Goal: Transaction & Acquisition: Book appointment/travel/reservation

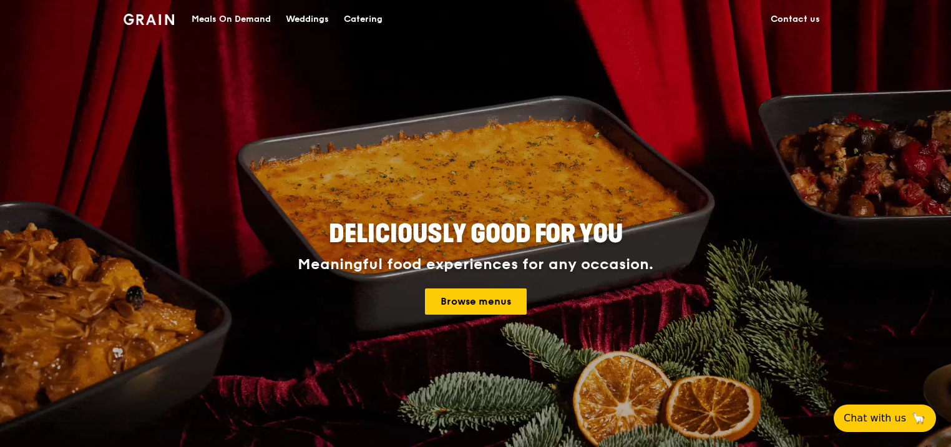
click at [341, 16] on link "Catering" at bounding box center [363, 19] width 54 height 37
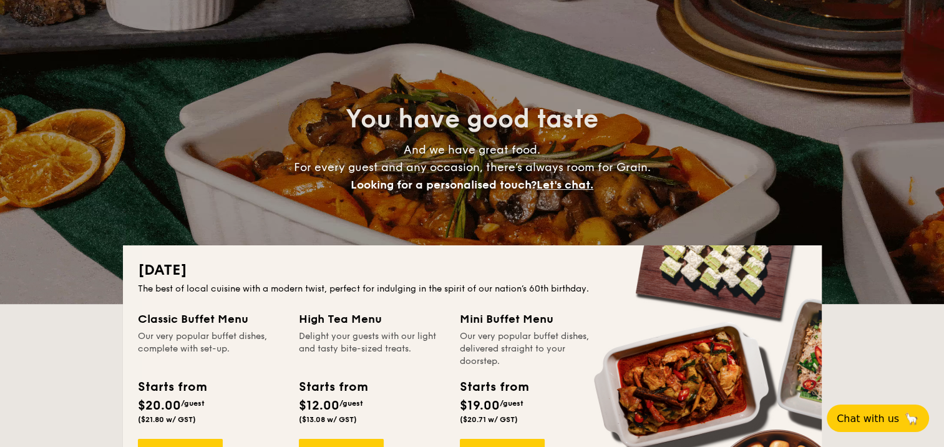
scroll to position [125, 0]
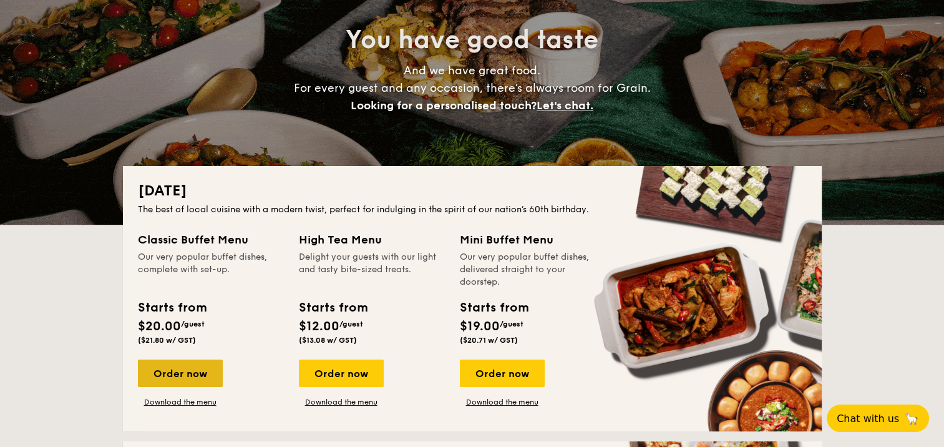
click at [157, 377] on div "Order now" at bounding box center [180, 372] width 85 height 27
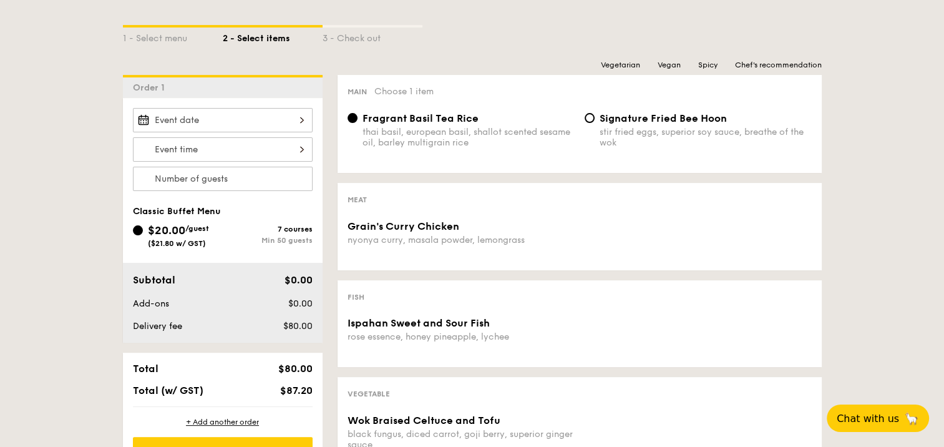
scroll to position [312, 0]
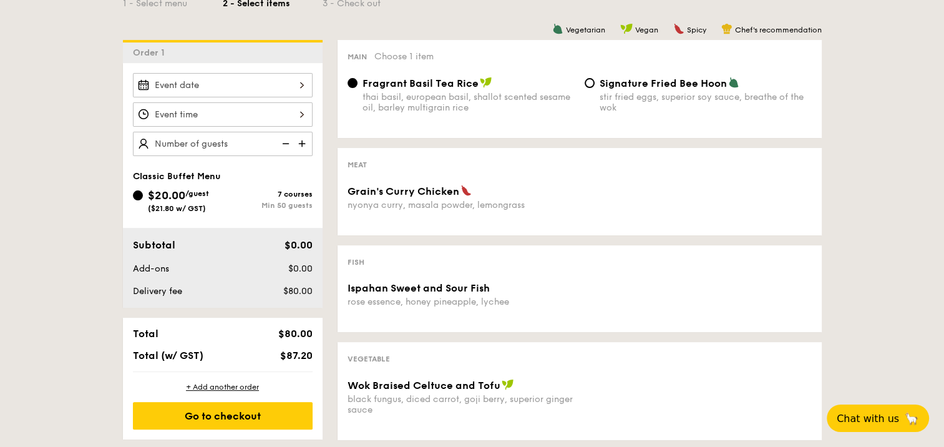
click at [300, 90] on div at bounding box center [223, 85] width 180 height 24
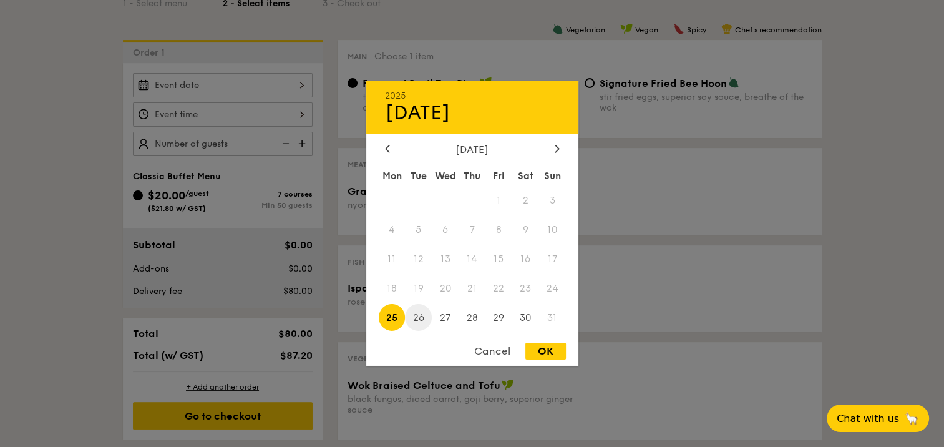
click at [409, 321] on span "26" at bounding box center [418, 317] width 27 height 27
click at [420, 316] on span "26" at bounding box center [418, 317] width 27 height 27
click at [539, 351] on div "OK" at bounding box center [545, 350] width 41 height 17
type input "[DATE]"
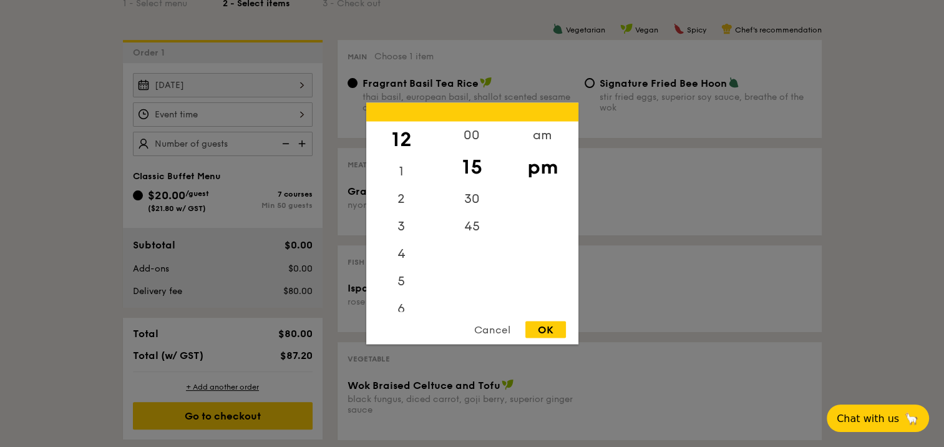
click at [300, 110] on div "12 1 2 3 4 5 6 7 8 9 10 11 00 15 30 45 am pm Cancel OK" at bounding box center [223, 114] width 180 height 24
click at [457, 137] on div "00" at bounding box center [472, 140] width 70 height 36
click at [557, 326] on div "OK" at bounding box center [545, 329] width 41 height 17
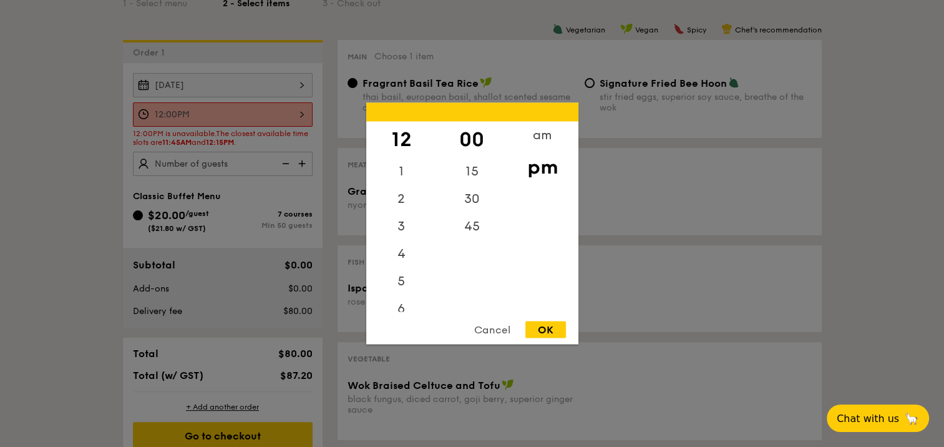
click at [304, 110] on div "12:00PM 12 1 2 3 4 5 6 7 8 9 10 11 00 15 30 45 am pm Cancel OK" at bounding box center [223, 114] width 180 height 24
click at [460, 170] on div "15" at bounding box center [472, 176] width 70 height 36
click at [551, 330] on div "OK" at bounding box center [545, 329] width 41 height 17
type input "12:15PM"
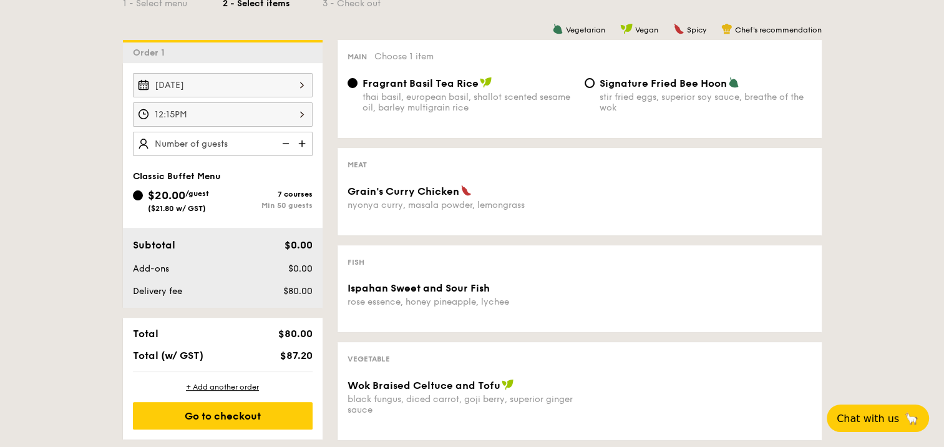
click at [306, 140] on img at bounding box center [303, 144] width 19 height 24
click at [302, 142] on img at bounding box center [303, 144] width 19 height 24
click at [289, 143] on img at bounding box center [284, 144] width 19 height 24
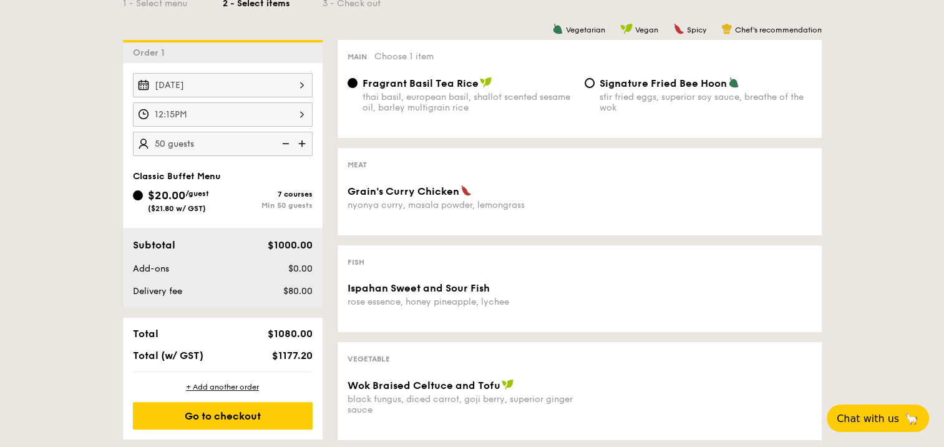
click at [289, 143] on img at bounding box center [284, 144] width 19 height 24
click at [286, 143] on img at bounding box center [284, 144] width 19 height 24
click at [282, 138] on img at bounding box center [284, 144] width 19 height 24
click at [281, 142] on img at bounding box center [284, 144] width 19 height 24
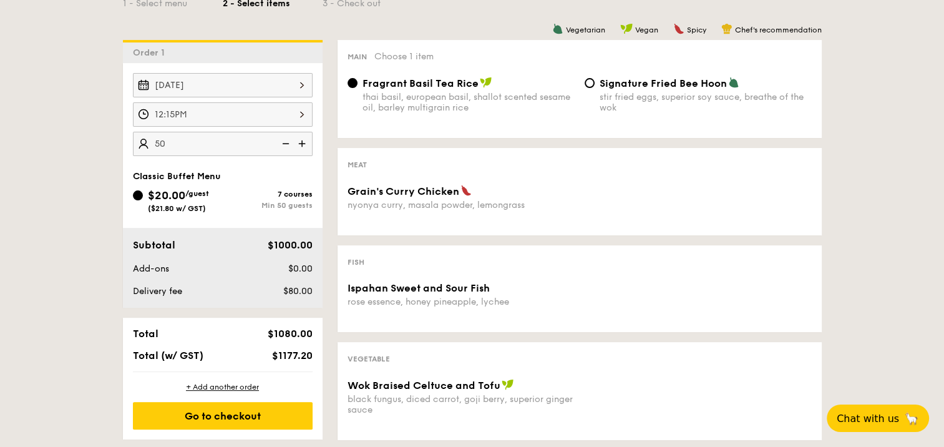
click at [162, 142] on input "50" at bounding box center [223, 144] width 180 height 24
type input "50 guests"
click at [536, 291] on div "Ispahan Sweet and Sour Fish" at bounding box center [460, 288] width 227 height 12
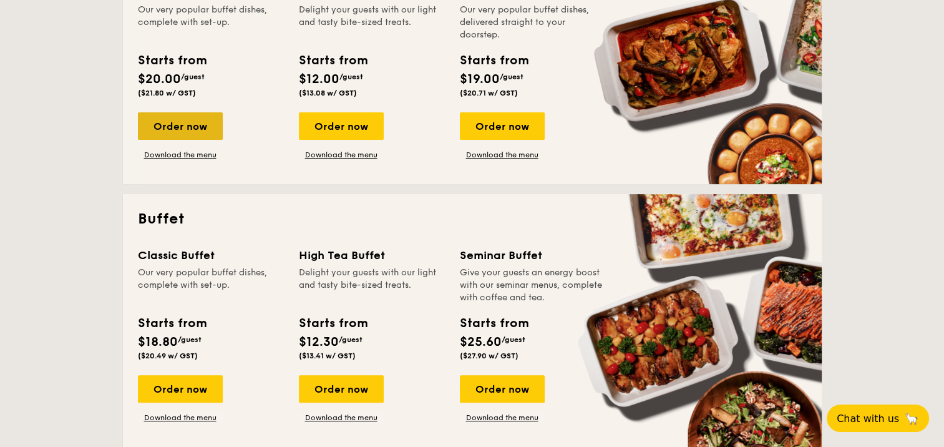
scroll to position [374, 0]
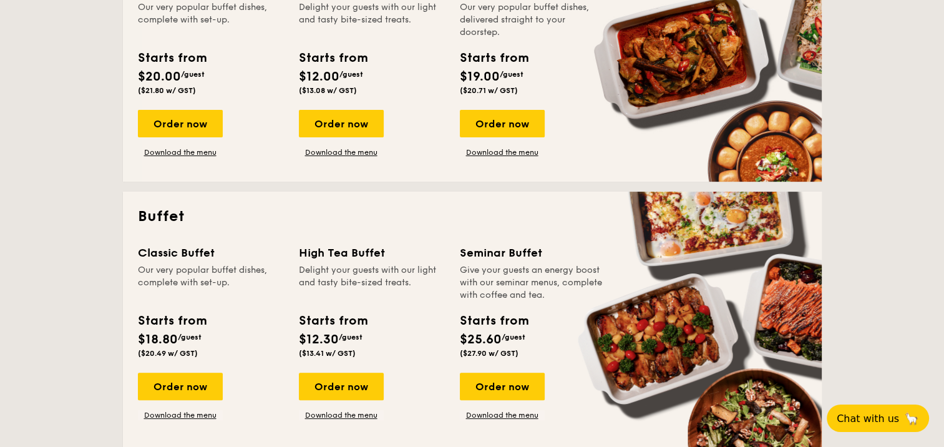
drag, startPoint x: 157, startPoint y: 382, endPoint x: 182, endPoint y: 299, distance: 85.9
click at [181, 302] on div "Classic Buffet Our very popular buffet dishes, complete with set-up. Starts fro…" at bounding box center [218, 332] width 161 height 176
drag, startPoint x: 182, startPoint y: 299, endPoint x: 220, endPoint y: 171, distance: 134.0
click at [222, 200] on div "Buffet Classic Buffet Our very popular buffet dishes, complete with set-up. Sta…" at bounding box center [472, 323] width 699 height 265
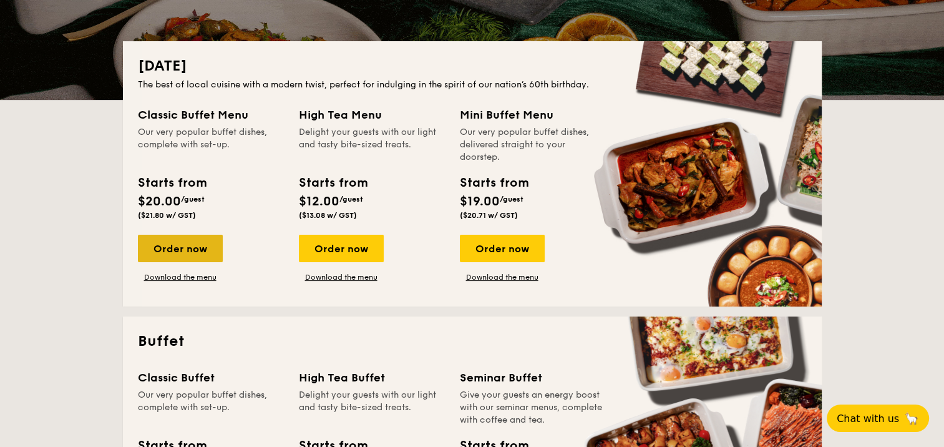
click at [184, 252] on div "Order now" at bounding box center [180, 248] width 85 height 27
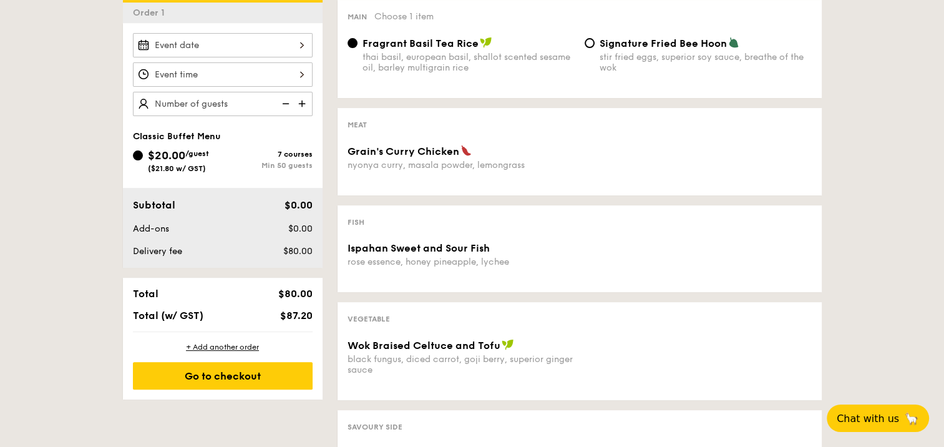
scroll to position [374, 0]
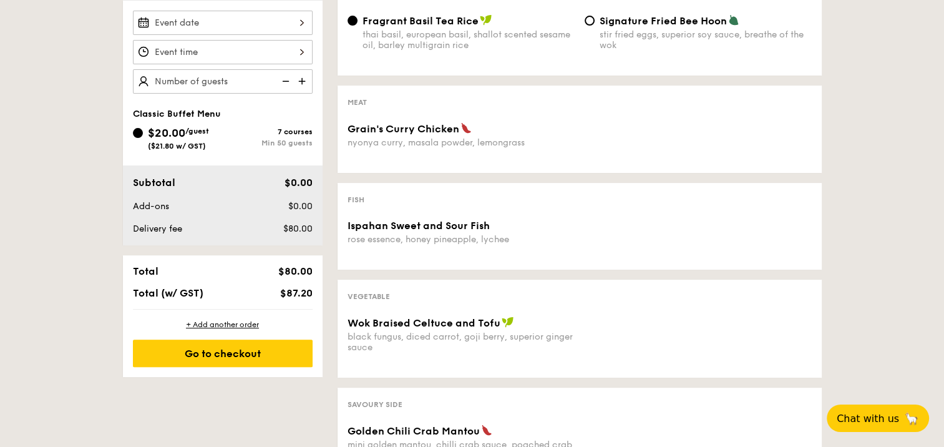
drag, startPoint x: 206, startPoint y: 0, endPoint x: 727, endPoint y: 273, distance: 587.8
click at [727, 273] on div "Vegetarian Vegan Spicy Chef's recommendation Main Choose 1 item Fragrant Basil …" at bounding box center [571, 339] width 499 height 723
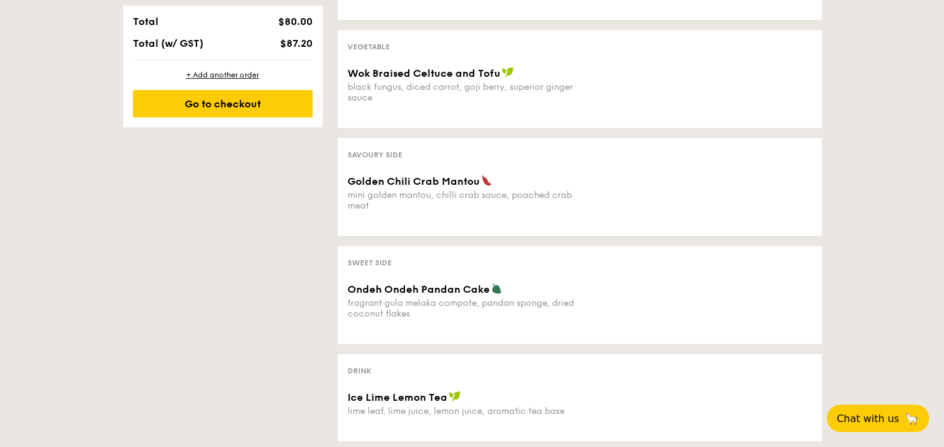
scroll to position [686, 0]
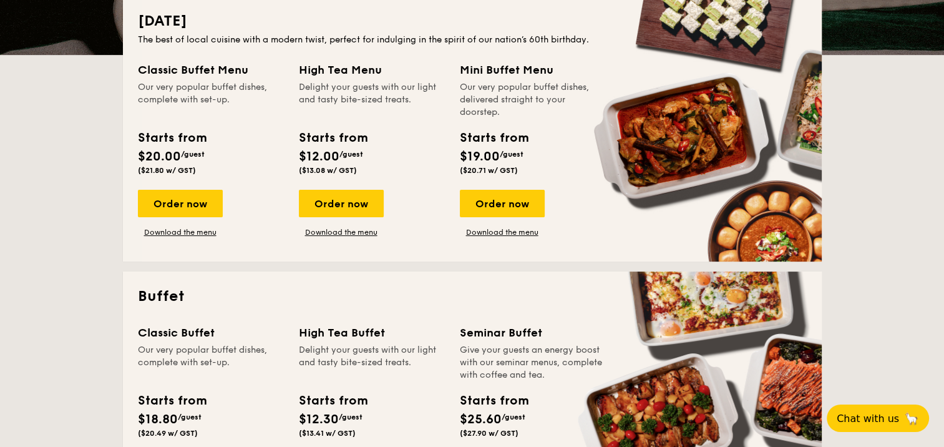
scroll to position [374, 0]
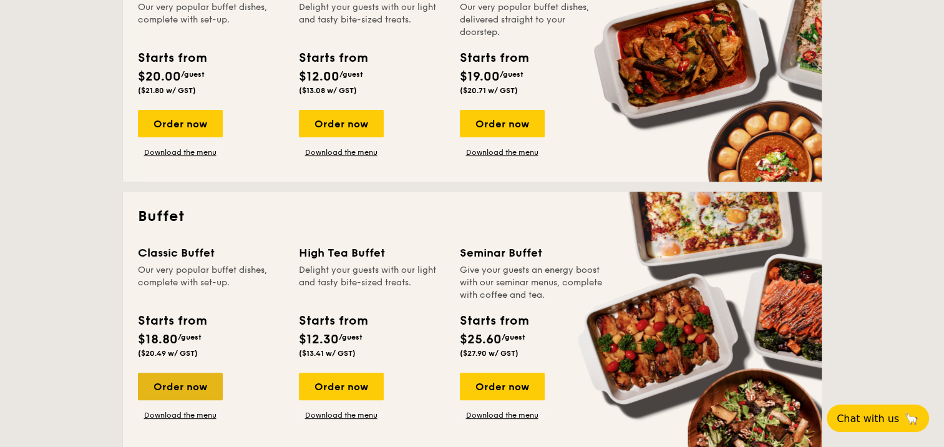
click at [159, 377] on div "Order now" at bounding box center [180, 385] width 85 height 27
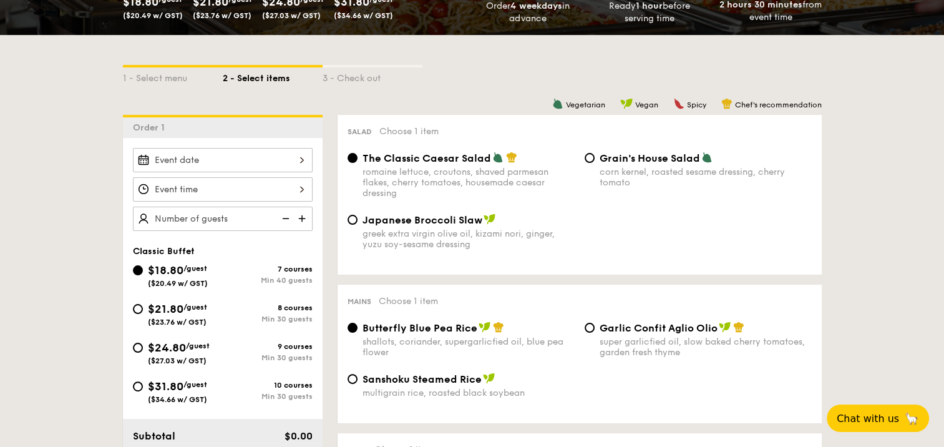
scroll to position [249, 0]
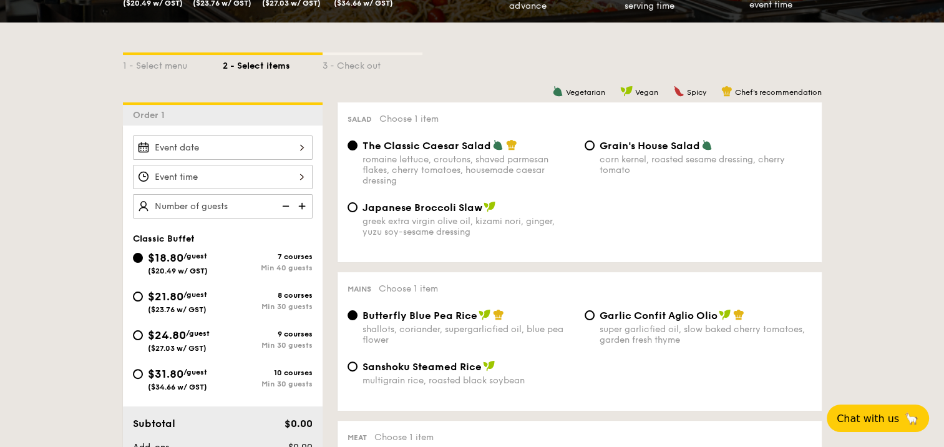
click at [299, 143] on div at bounding box center [223, 147] width 180 height 24
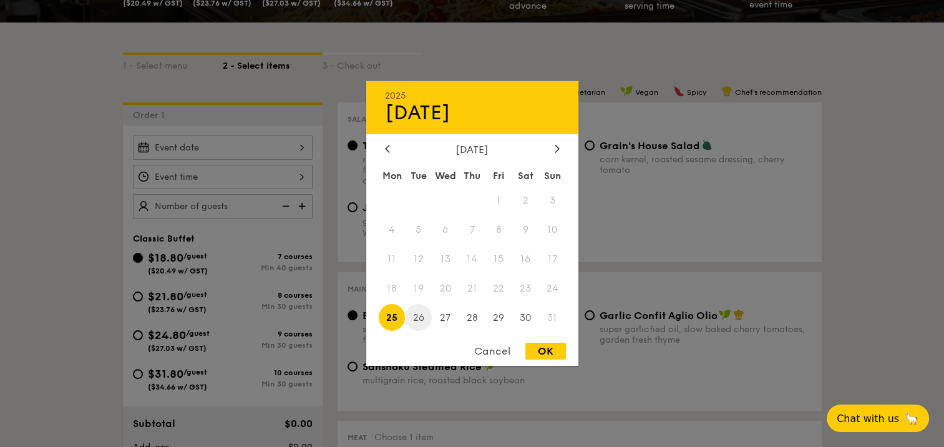
click at [422, 316] on span "26" at bounding box center [418, 317] width 27 height 27
click at [541, 349] on div "OK" at bounding box center [545, 350] width 41 height 17
type input "[DATE]"
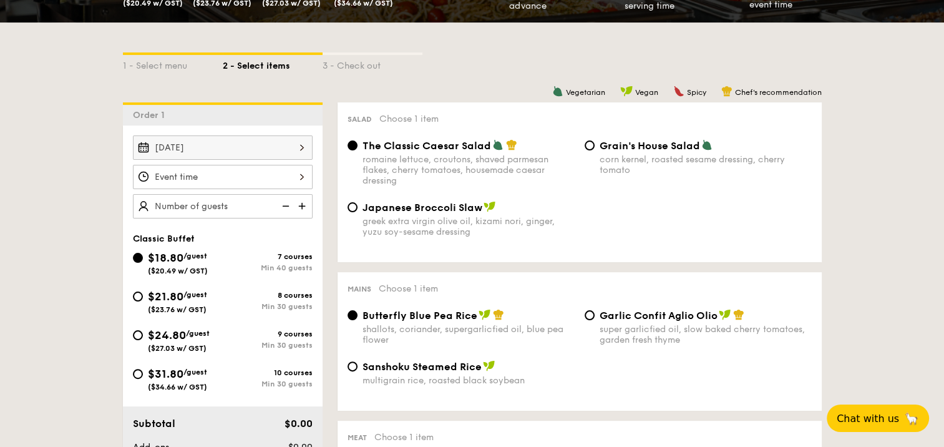
click at [302, 176] on div at bounding box center [223, 177] width 180 height 24
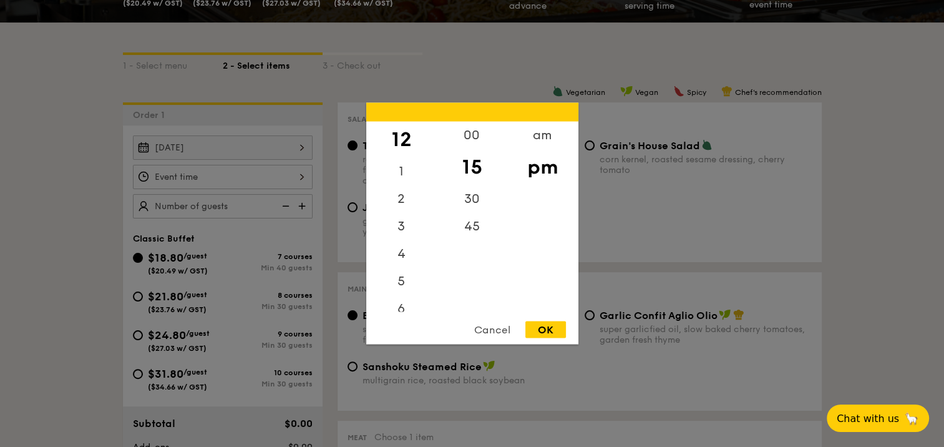
click at [539, 329] on div "OK" at bounding box center [545, 329] width 41 height 17
click at [298, 172] on div "12:15PM 12 1 2 3 4 5 6 7 8 9 10 11 00 15 30 45 am pm Cancel OK" at bounding box center [223, 177] width 180 height 24
click at [468, 140] on div "00" at bounding box center [472, 140] width 70 height 36
click at [540, 172] on div "pm" at bounding box center [542, 167] width 70 height 36
click at [542, 327] on div "OK" at bounding box center [545, 329] width 41 height 17
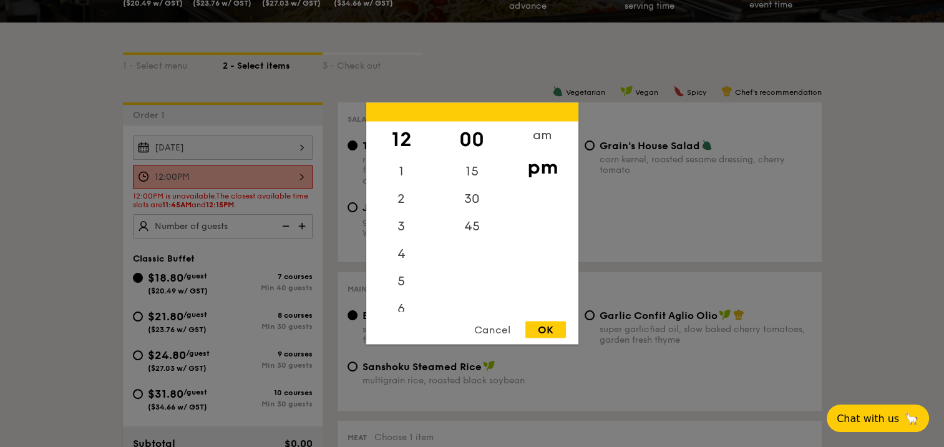
click at [306, 173] on div "12:00PM 12 1 2 3 4 5 6 7 8 9 10 11 00 15 30 45 am pm Cancel OK" at bounding box center [223, 177] width 180 height 24
click at [469, 176] on div "15" at bounding box center [472, 176] width 70 height 36
click at [533, 327] on div "OK" at bounding box center [545, 329] width 41 height 17
type input "12:15PM"
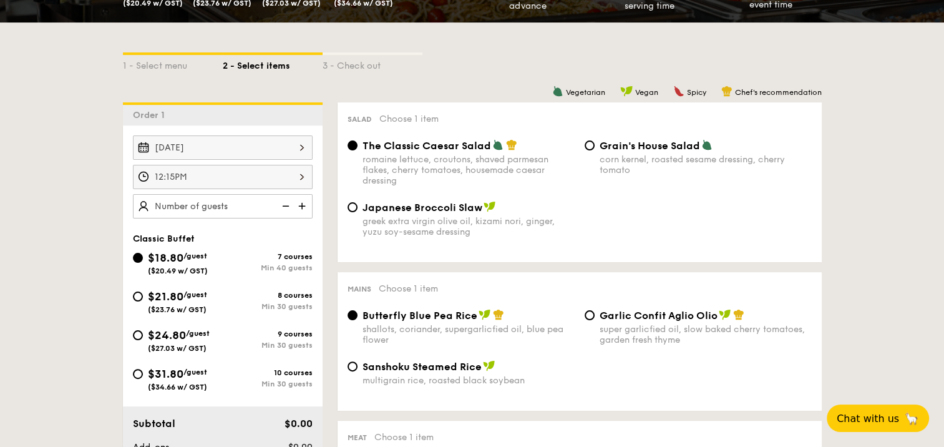
click at [298, 203] on img at bounding box center [303, 206] width 19 height 24
type input "40 guests"
click at [143, 337] on div "$24.80 /guest ($27.03 w/ GST)" at bounding box center [178, 339] width 90 height 26
click at [143, 337] on input "$24.80 /guest ($27.03 w/ GST) 9 courses Min 30 guests" at bounding box center [138, 335] width 10 height 10
radio input "true"
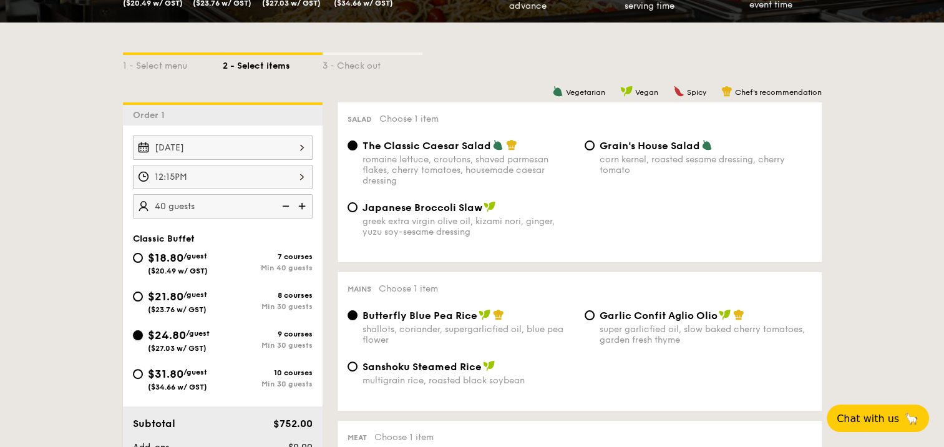
radio input "true"
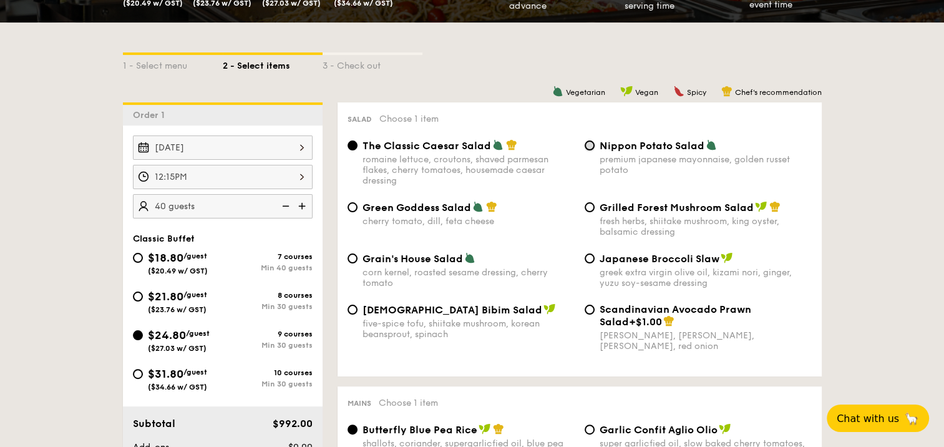
click at [591, 145] on input "Nippon Potato Salad premium japanese mayonnaise, golden russet potato" at bounding box center [589, 145] width 10 height 10
radio input "true"
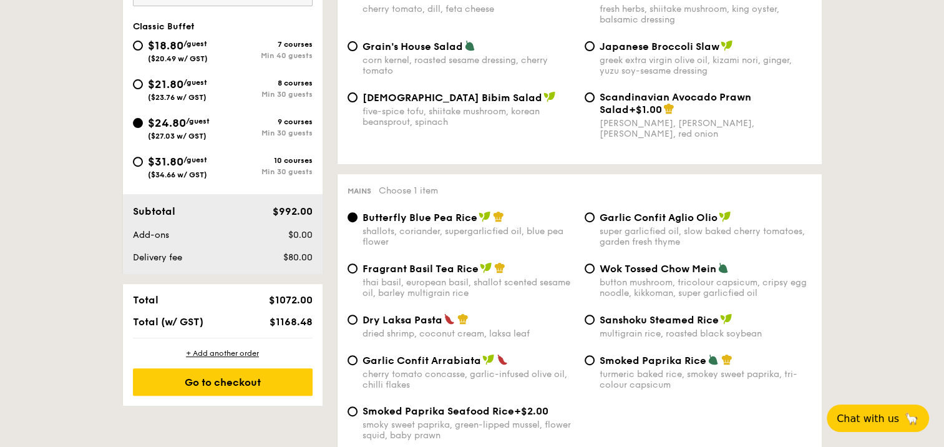
scroll to position [499, 0]
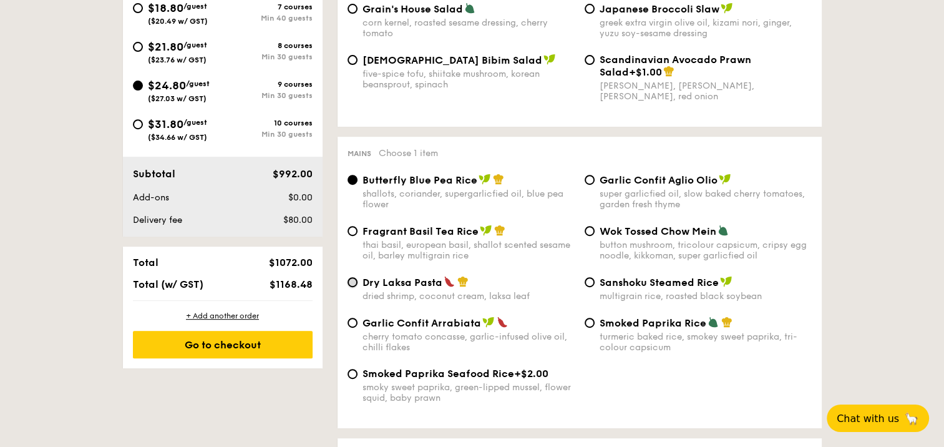
click at [354, 287] on input "Dry Laksa Pasta dried shrimp, coconut cream, laksa leaf" at bounding box center [352, 282] width 10 height 10
radio input "true"
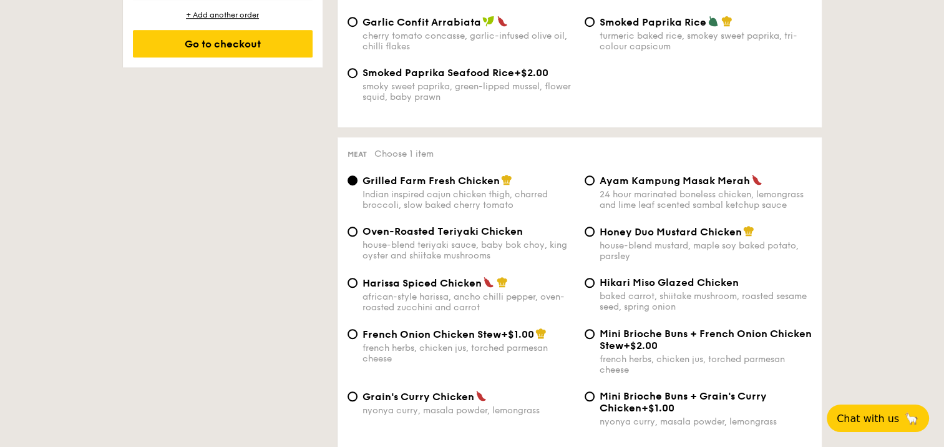
scroll to position [811, 0]
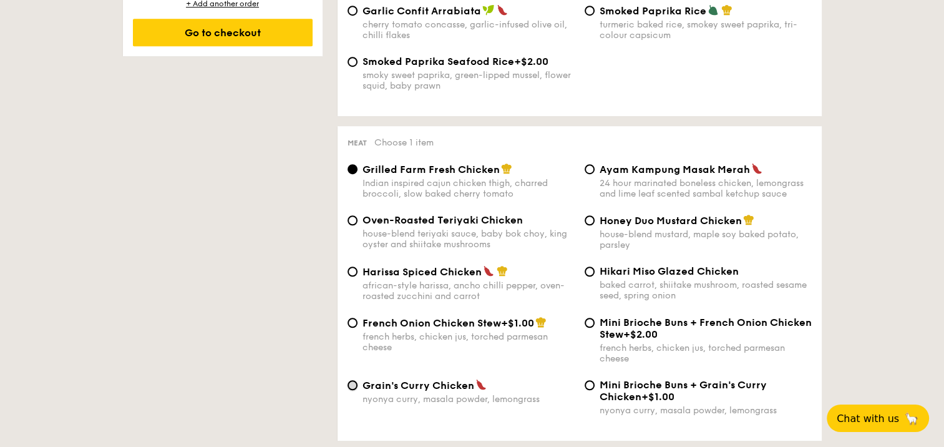
click at [351, 390] on input "Grain's Curry Chicken nyonya curry, masala powder, lemongrass" at bounding box center [352, 385] width 10 height 10
radio input "true"
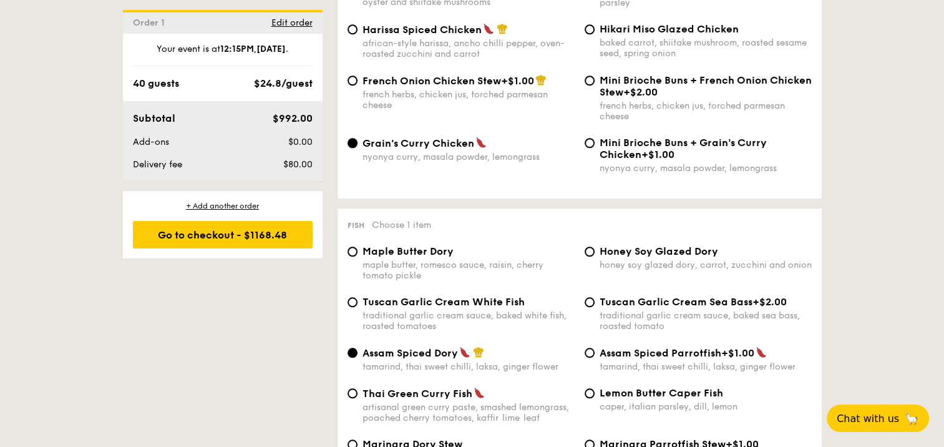
scroll to position [1060, 0]
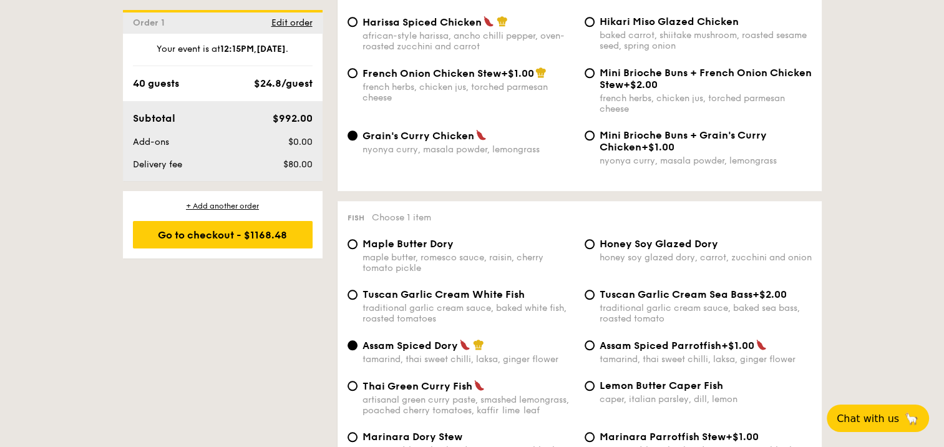
click at [355, 312] on div "Tuscan Garlic Cream White Fish traditional garlic cream sauce, baked white fish…" at bounding box center [460, 306] width 237 height 36
click at [355, 299] on input "Tuscan Garlic Cream White Fish traditional garlic cream sauce, baked white fish…" at bounding box center [352, 294] width 10 height 10
radio input "true"
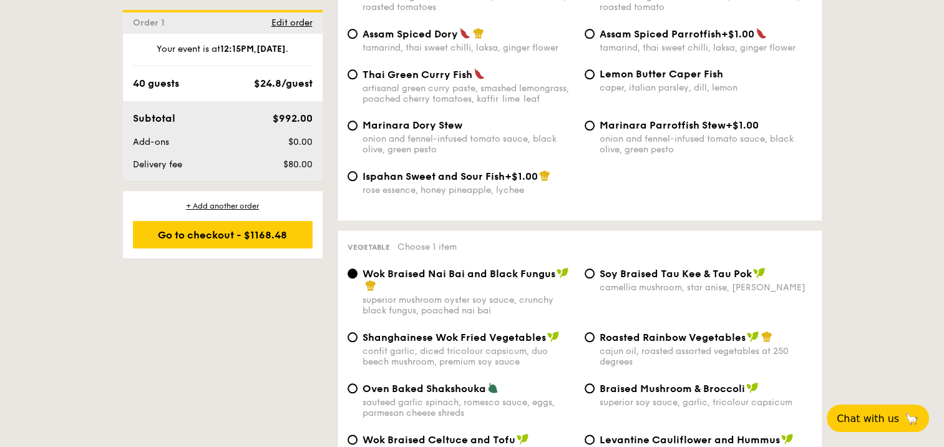
scroll to position [1372, 0]
click at [589, 392] on input "Braised Mushroom & Broccoli superior soy sauce, garlic, tricolour capsicum" at bounding box center [589, 387] width 10 height 10
radio input "true"
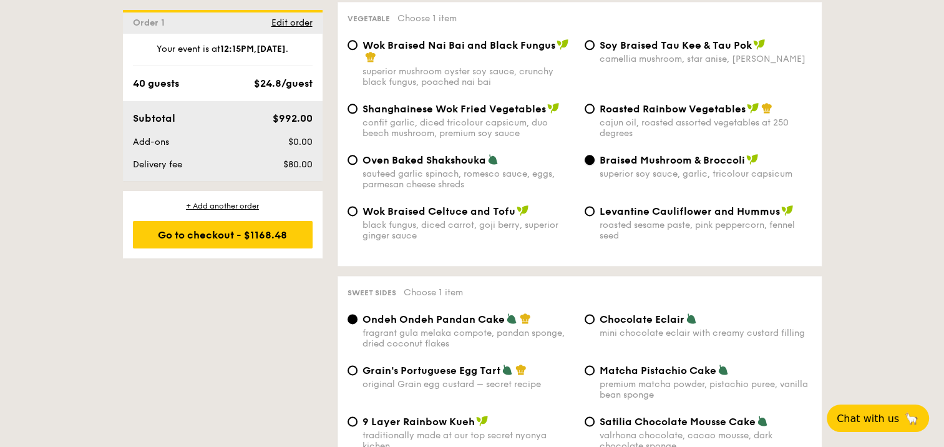
scroll to position [1559, 0]
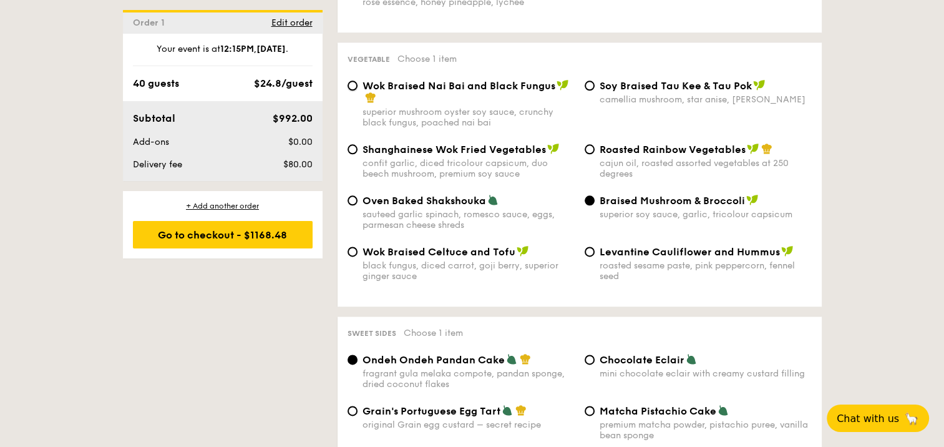
click at [347, 90] on input "Wok Braised Nai Bai and Black Fungus superior mushroom oyster soy sauce, crunch…" at bounding box center [352, 85] width 10 height 10
radio input "true"
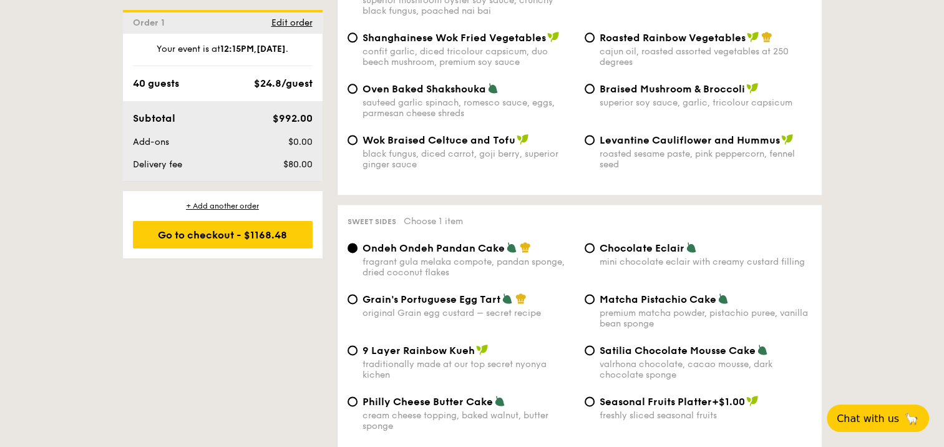
scroll to position [1684, 0]
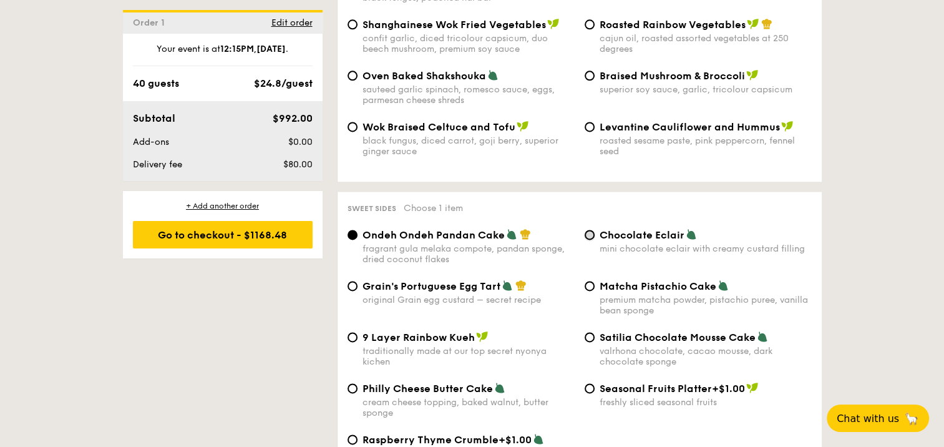
click at [585, 240] on input "Chocolate Eclair mini chocolate eclair with creamy custard filling" at bounding box center [589, 235] width 10 height 10
radio input "true"
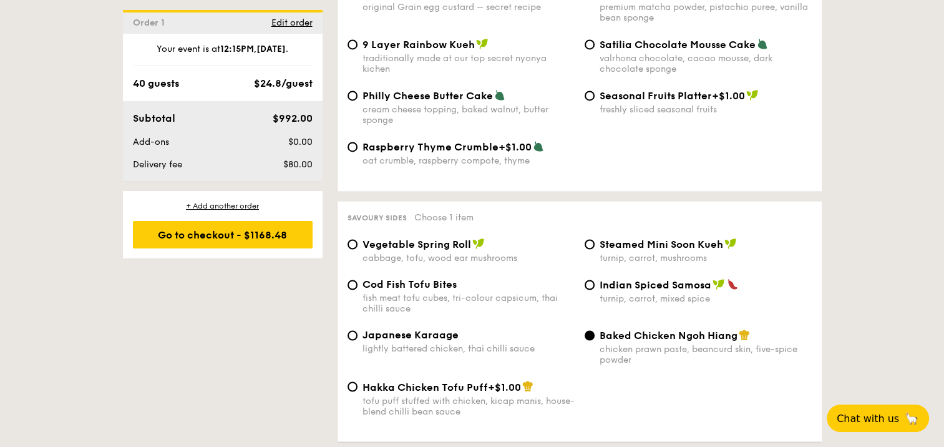
scroll to position [1996, 0]
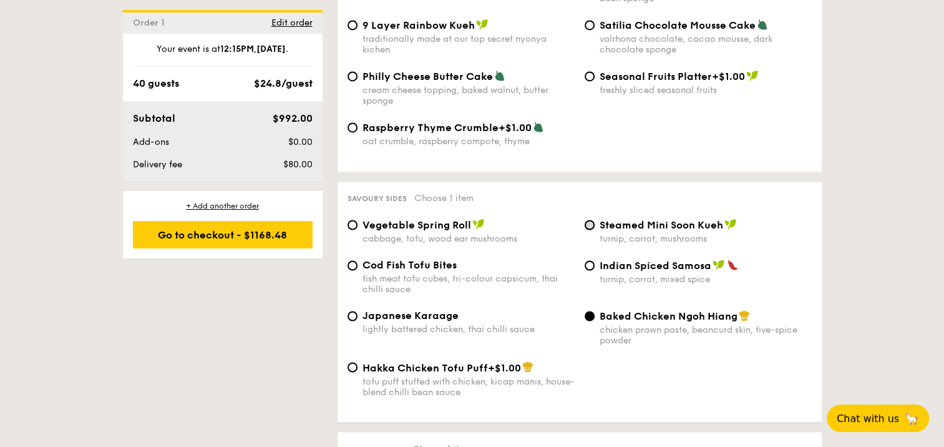
click at [589, 230] on input "Steamed Mini Soon Kueh turnip, carrot, mushrooms" at bounding box center [589, 225] width 10 height 10
radio input "true"
click at [350, 372] on input "Hakka Chicken Tofu Puff +$1.00 tofu puff stuffed with chicken, kicap [PERSON_NA…" at bounding box center [352, 367] width 10 height 10
radio input "true"
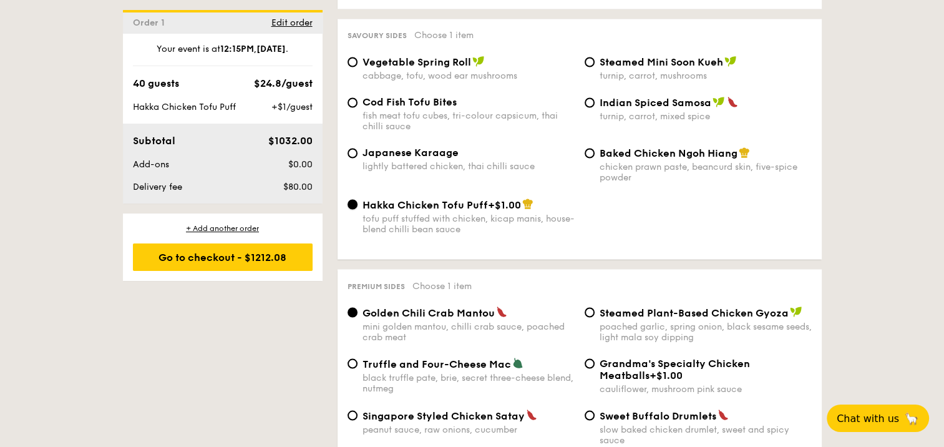
scroll to position [2308, 0]
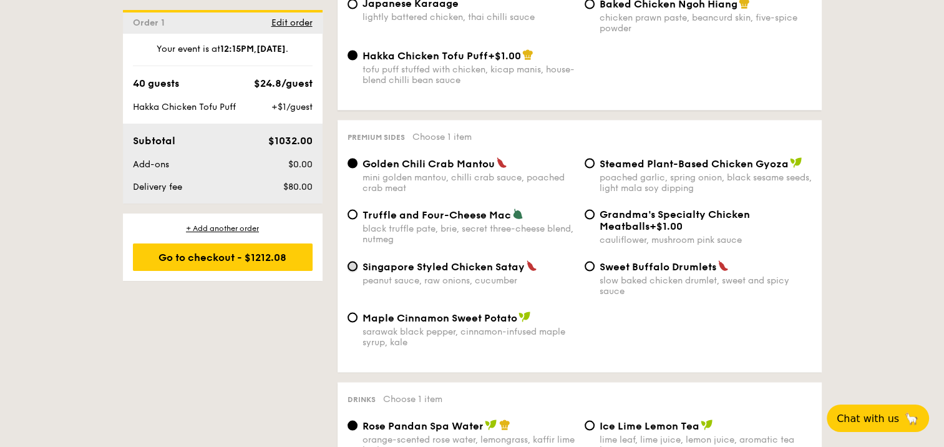
click at [354, 271] on input "Singapore Styled Chicken Satay peanut sauce, raw onions, cucumber" at bounding box center [352, 266] width 10 height 10
radio input "true"
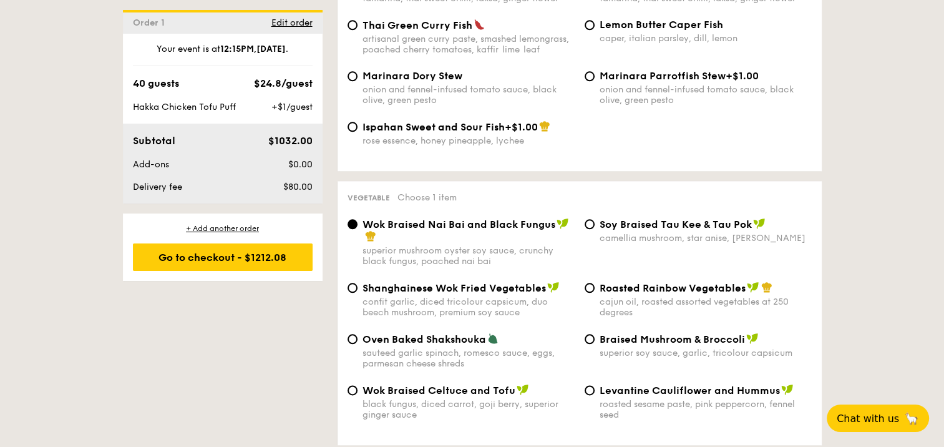
scroll to position [1435, 0]
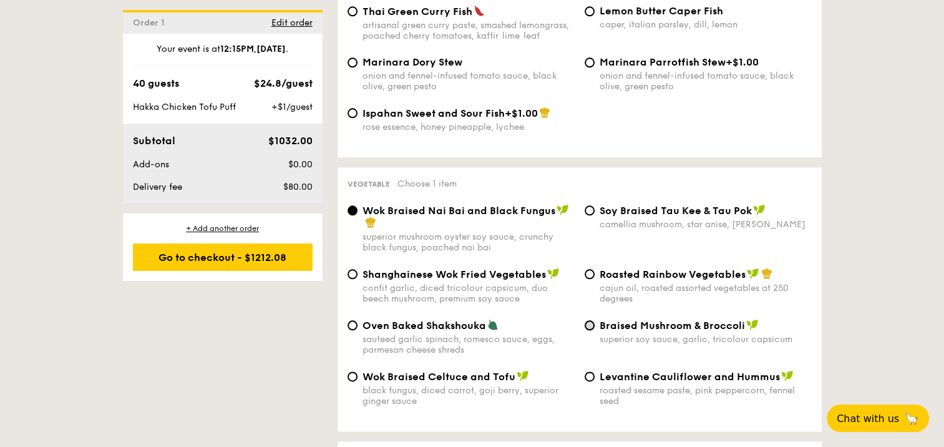
click at [587, 330] on input "Braised Mushroom & Broccoli superior soy sauce, garlic, tricolour capsicum" at bounding box center [589, 325] width 10 height 10
radio input "true"
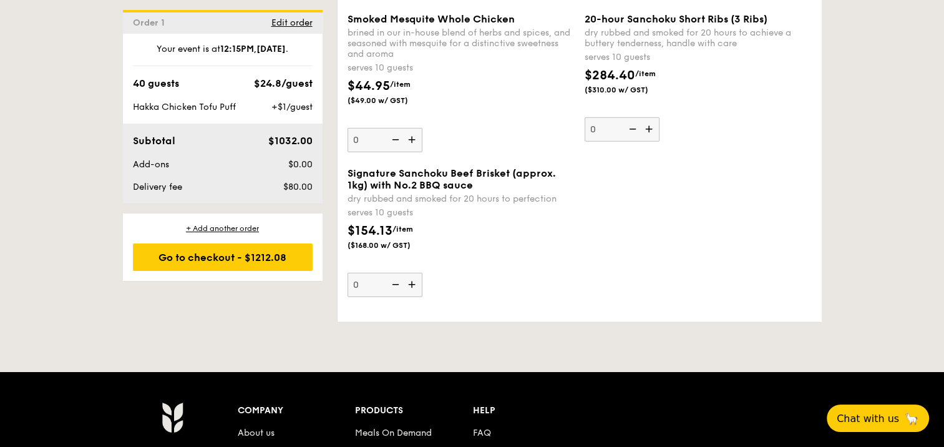
scroll to position [2994, 0]
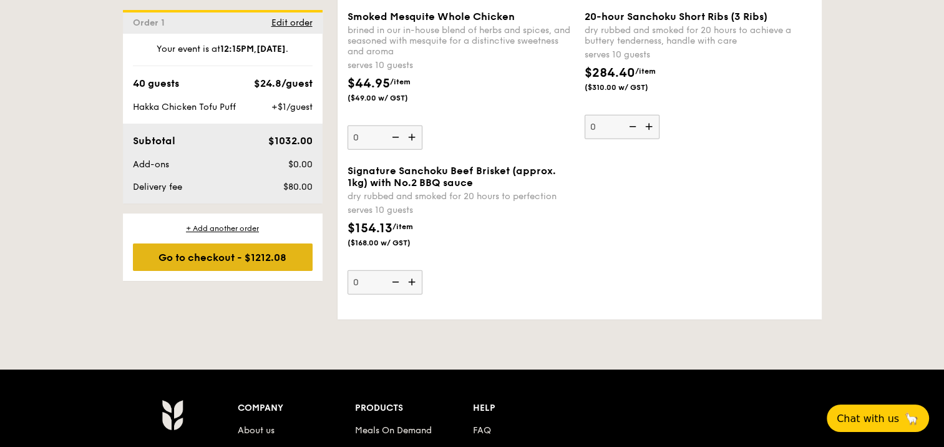
click at [263, 269] on div "Go to checkout - $1212.08" at bounding box center [223, 256] width 180 height 27
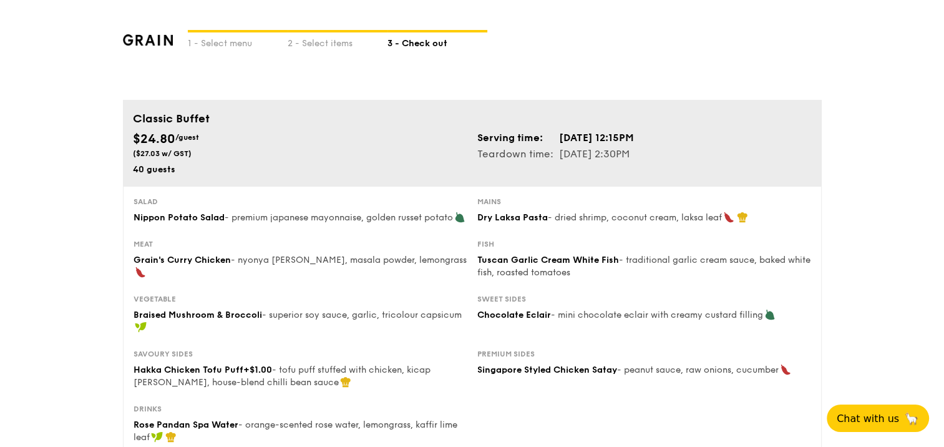
click at [679, 25] on div "1 - Select menu 2 - Select items 3 - Check out" at bounding box center [472, 50] width 699 height 100
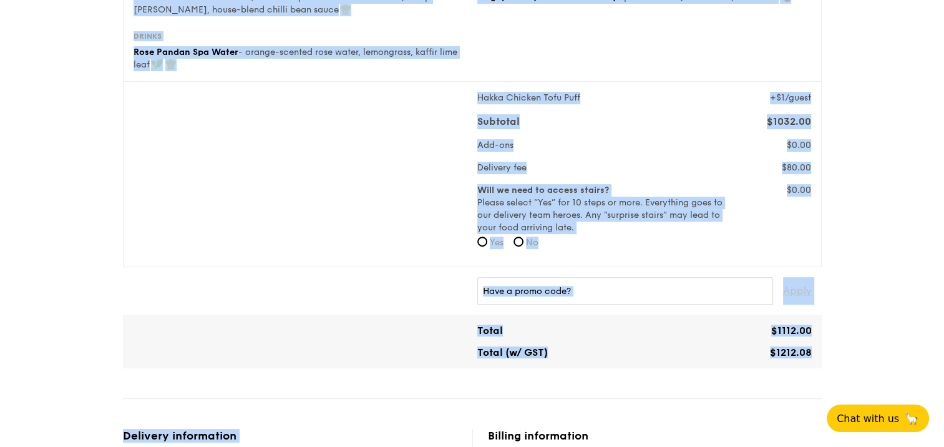
scroll to position [374, 0]
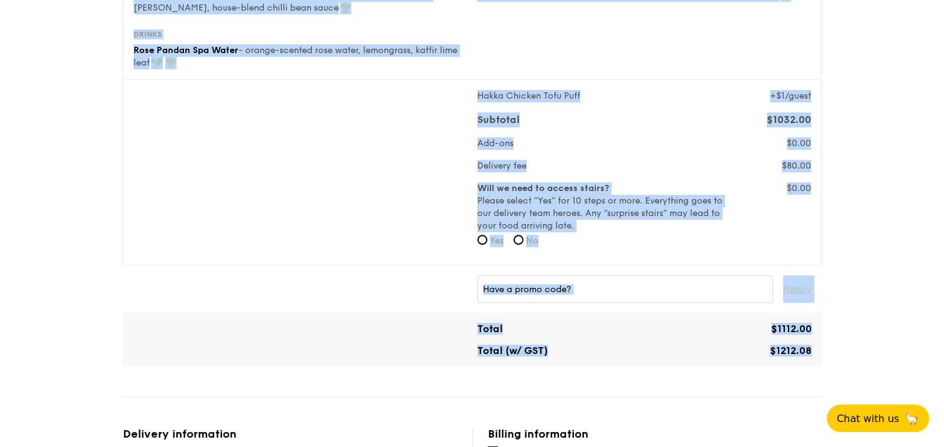
drag, startPoint x: 128, startPoint y: 114, endPoint x: 566, endPoint y: 407, distance: 527.5
click at [566, 407] on div "Classic Buffet $24.80 /guest ($27.03 w/ GST) 40 guests Serving time: [DATE] 12:…" at bounding box center [472, 407] width 699 height 1362
copy div "Classic Buffet $24.80 /guest ($27.03 w/ GST) 40 guests Serving time: [DATE] 12:…"
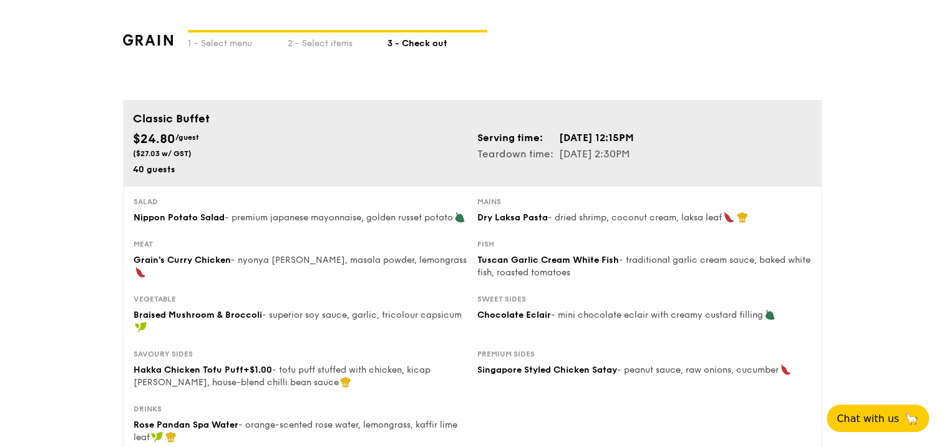
click at [149, 239] on div "Salad Nippon Potato Salad - premium japanese mayonnaise, golden russet potato M…" at bounding box center [471, 217] width 687 height 42
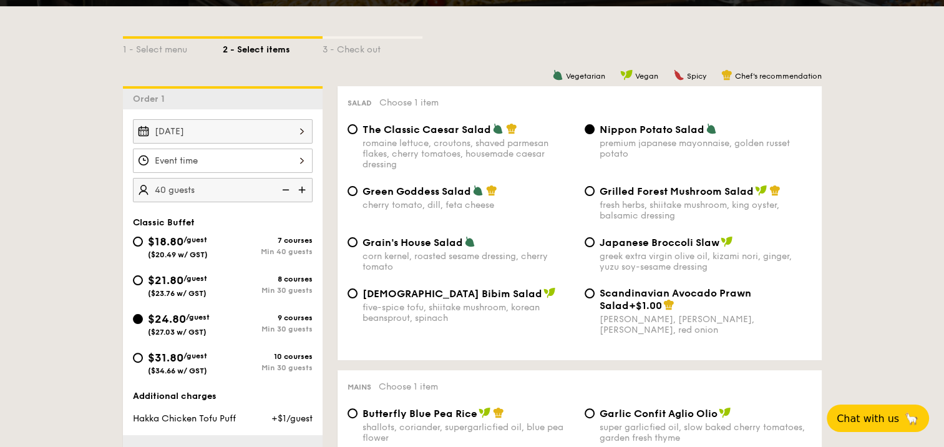
scroll to position [313, 0]
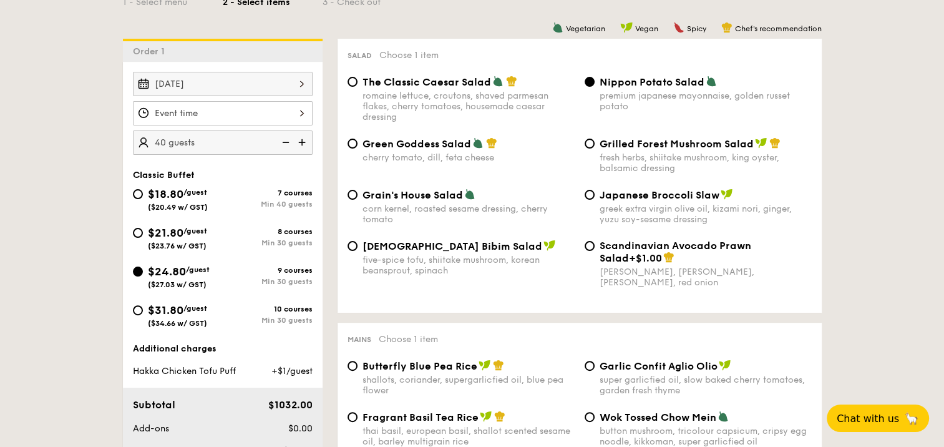
click at [298, 111] on div at bounding box center [223, 113] width 180 height 24
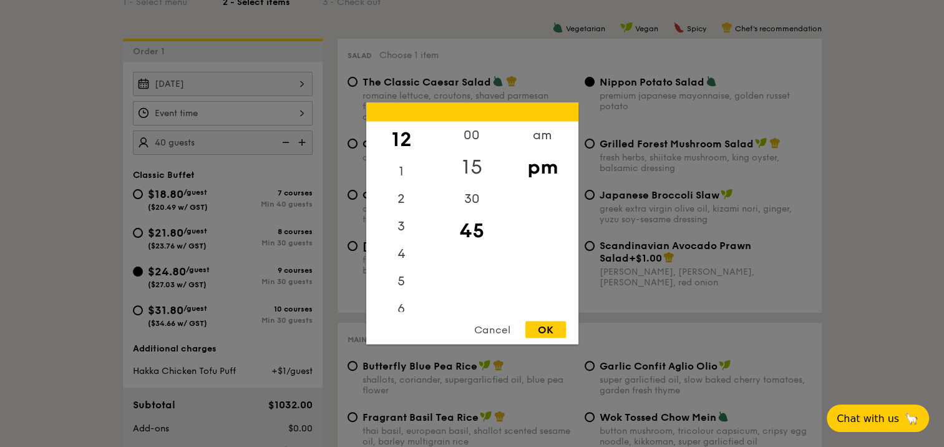
click at [473, 166] on div "15" at bounding box center [472, 167] width 70 height 36
click at [539, 325] on div "OK" at bounding box center [545, 329] width 41 height 17
type input "12:15PM"
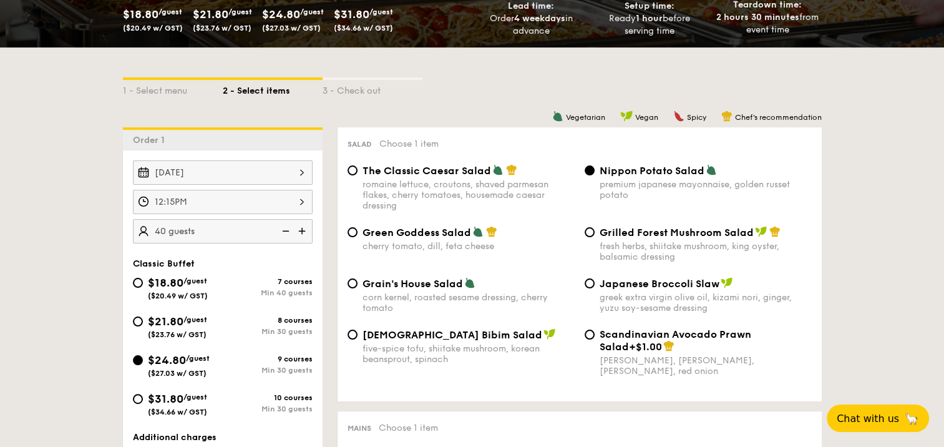
scroll to position [249, 0]
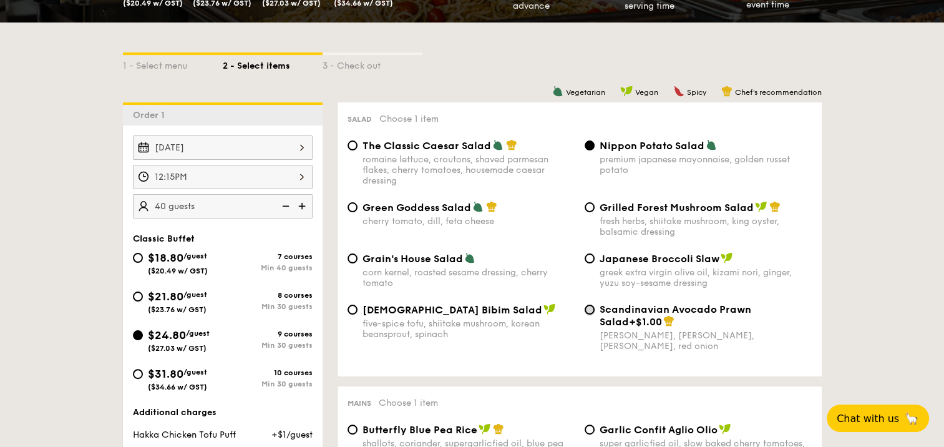
click at [586, 314] on input "Scandinavian Avocado Prawn Salad +$1.00 virgin [PERSON_NAME] dressing, dijon mu…" at bounding box center [589, 309] width 10 height 10
radio input "true"
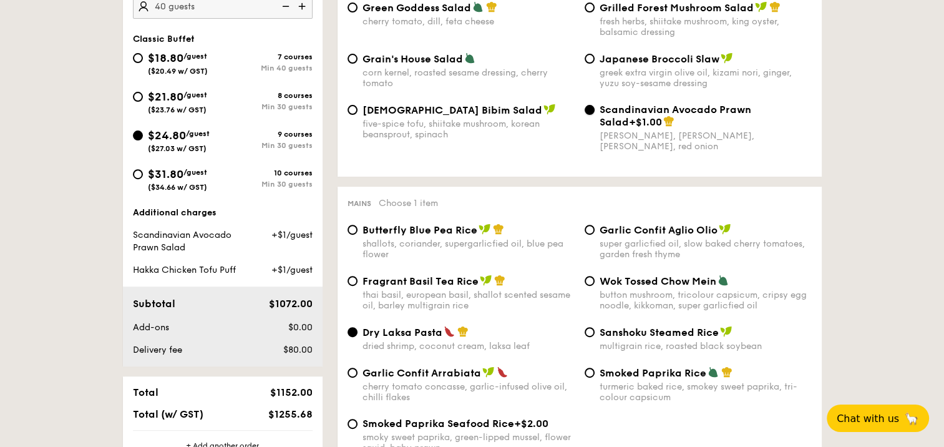
scroll to position [499, 0]
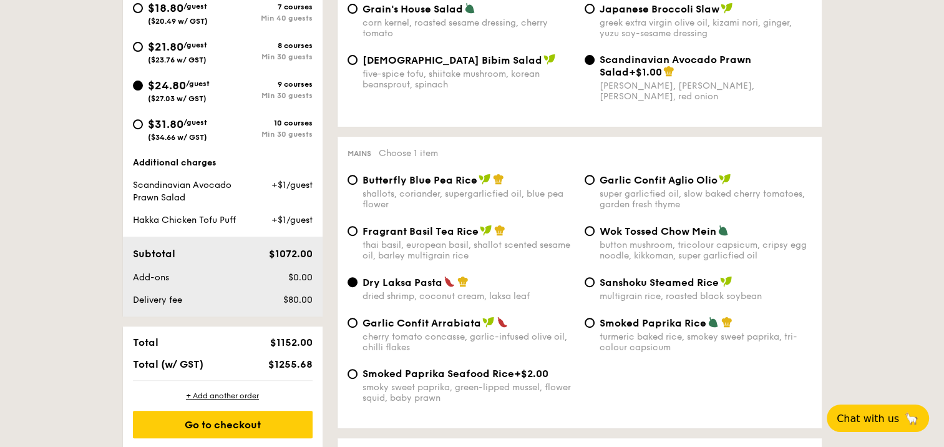
click at [595, 288] on div "Sanshoku Steamed Rice multigrain rice, roasted black soybean" at bounding box center [697, 289] width 237 height 26
click at [594, 287] on input "Sanshoku Steamed Rice multigrain rice, roasted black soybean" at bounding box center [589, 282] width 10 height 10
radio input "true"
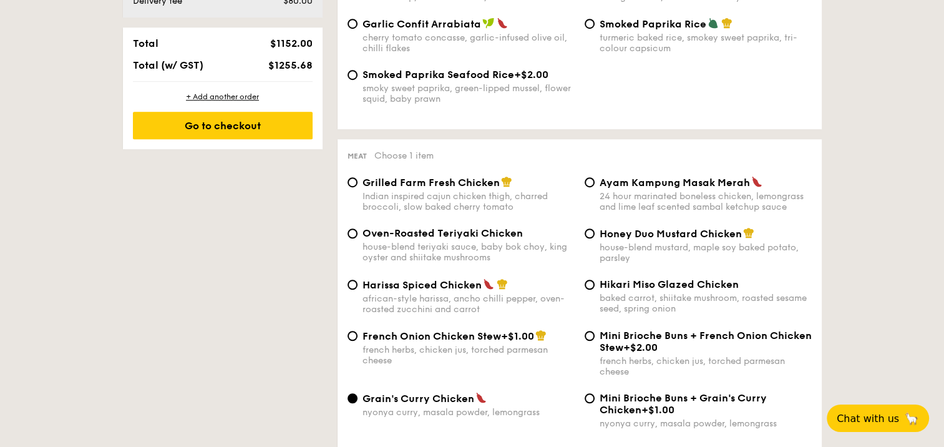
scroll to position [811, 0]
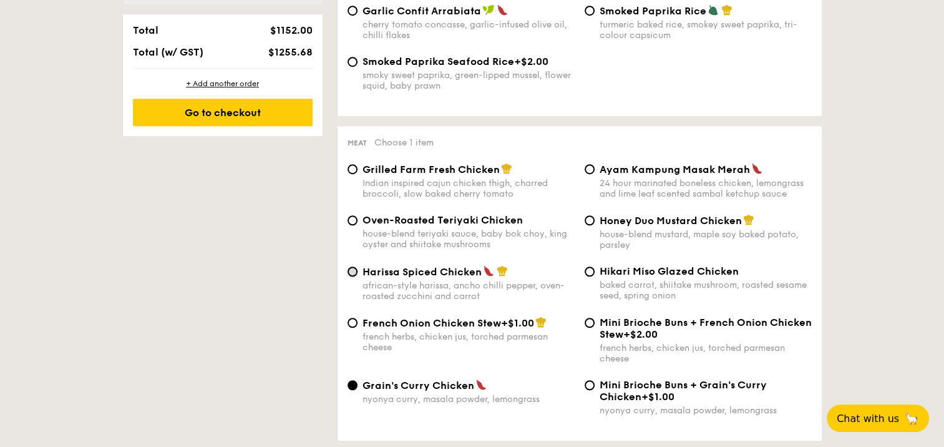
click at [351, 276] on input "Harissa Spiced Chicken african-style harissa, ancho chilli pepper, oven-roasted…" at bounding box center [352, 271] width 10 height 10
radio input "true"
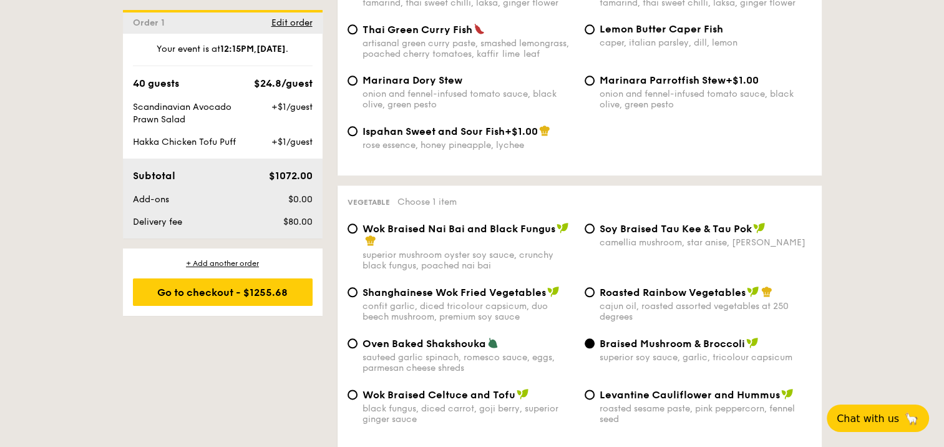
scroll to position [1435, 0]
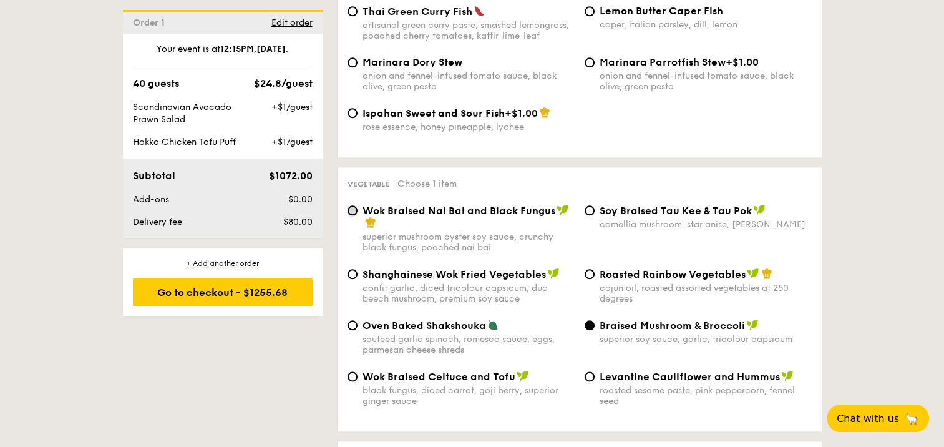
click at [349, 215] on input "Wok Braised Nai Bai and Black Fungus superior mushroom oyster soy sauce, crunch…" at bounding box center [352, 210] width 10 height 10
radio input "true"
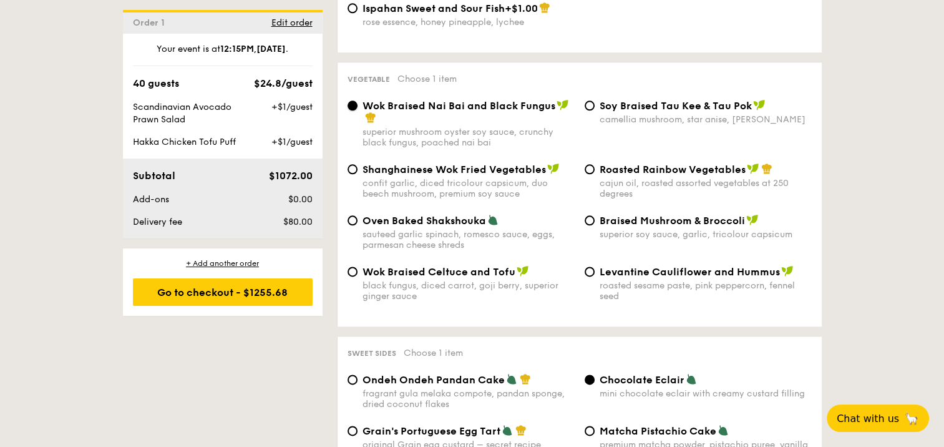
scroll to position [1622, 0]
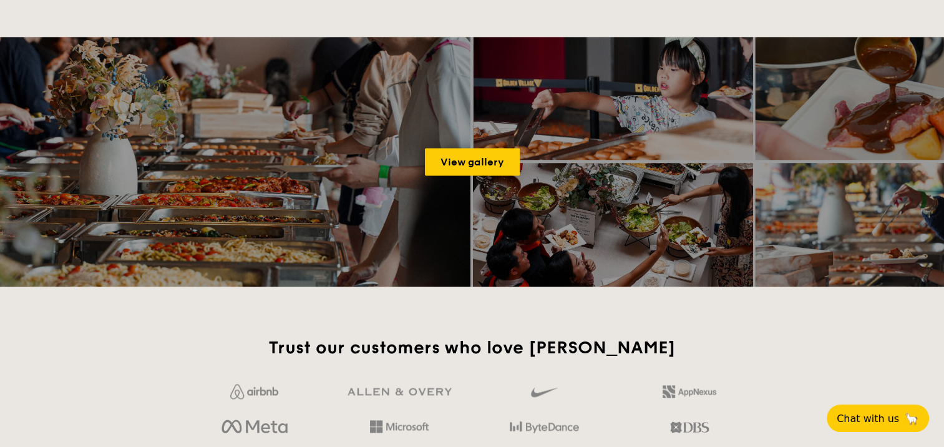
scroll to position [1987, 0]
